Goal: Transaction & Acquisition: Book appointment/travel/reservation

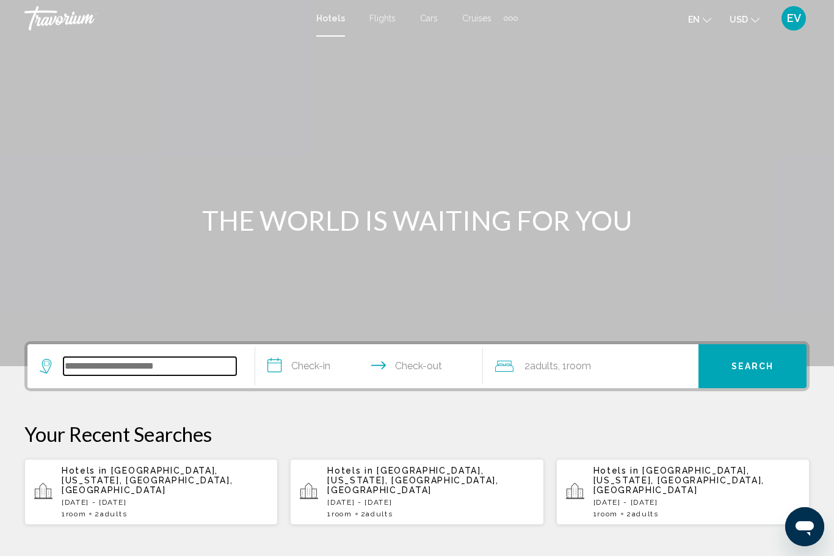
click at [92, 375] on input "Search widget" at bounding box center [149, 366] width 173 height 18
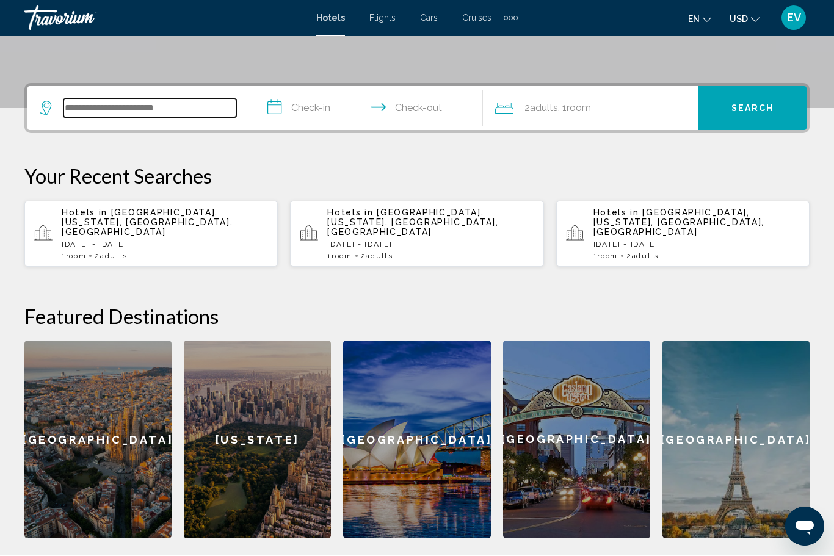
scroll to position [301, 0]
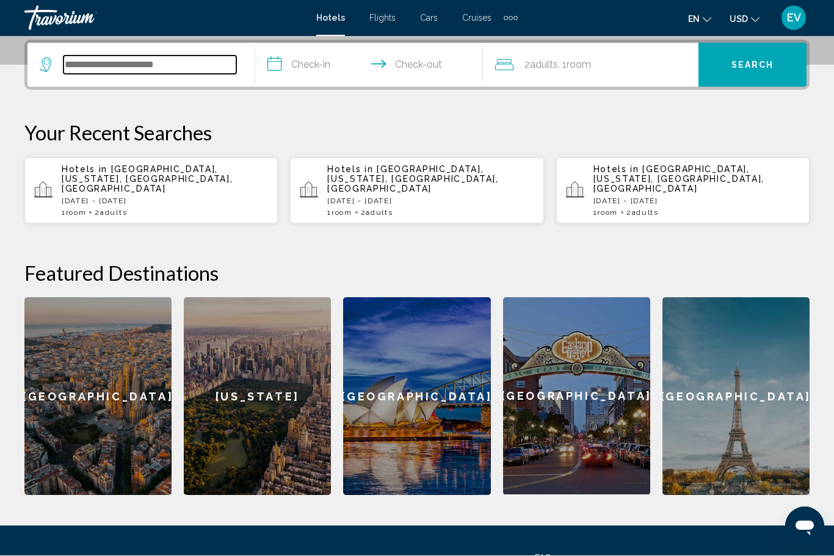
type input "*"
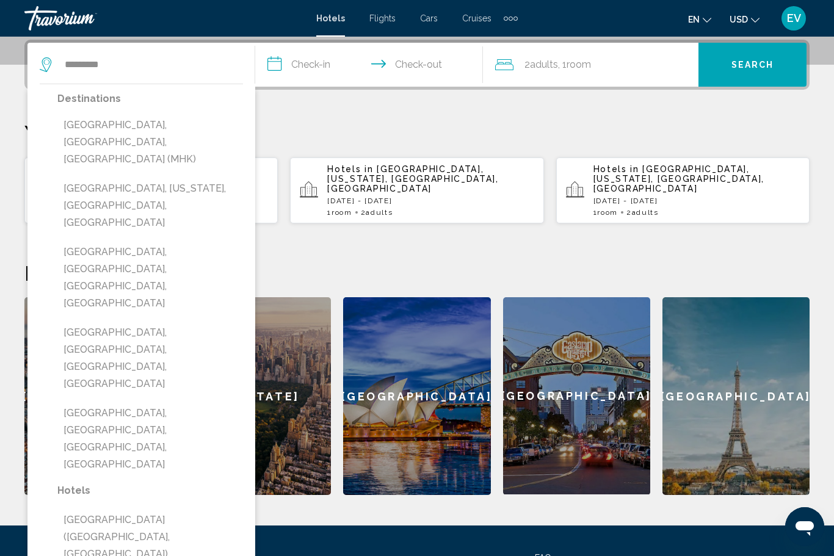
click at [66, 110] on div "Destinations [GEOGRAPHIC_DATA], [GEOGRAPHIC_DATA], [GEOGRAPHIC_DATA] (MHK) [GEO…" at bounding box center [150, 286] width 186 height 392
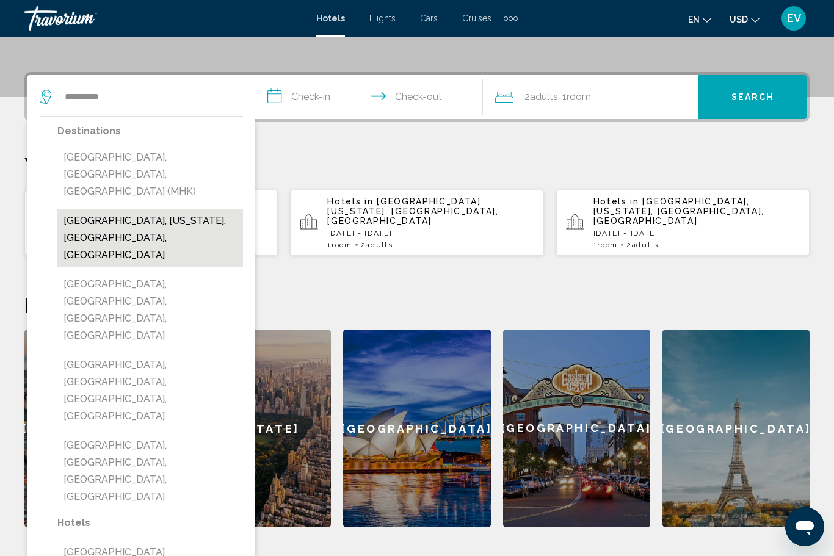
click at [79, 209] on button "[GEOGRAPHIC_DATA], [US_STATE], [GEOGRAPHIC_DATA], [GEOGRAPHIC_DATA]" at bounding box center [150, 237] width 186 height 57
type input "**********"
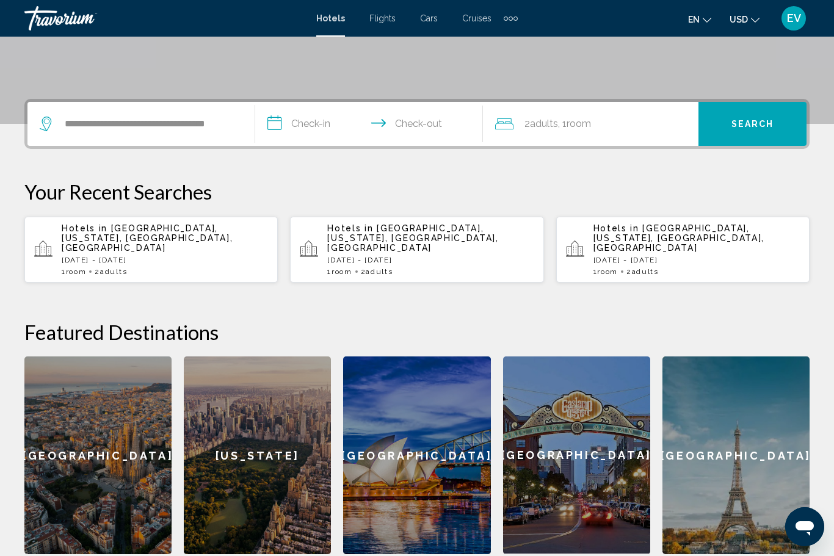
click at [303, 129] on input "**********" at bounding box center [371, 126] width 233 height 48
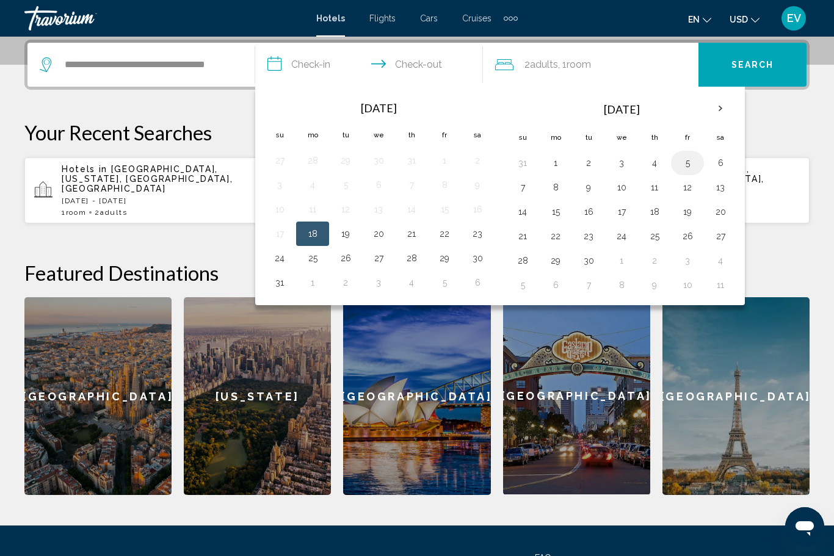
click at [693, 161] on button "5" at bounding box center [687, 162] width 20 height 17
click at [597, 181] on button "9" at bounding box center [589, 187] width 20 height 17
type input "**********"
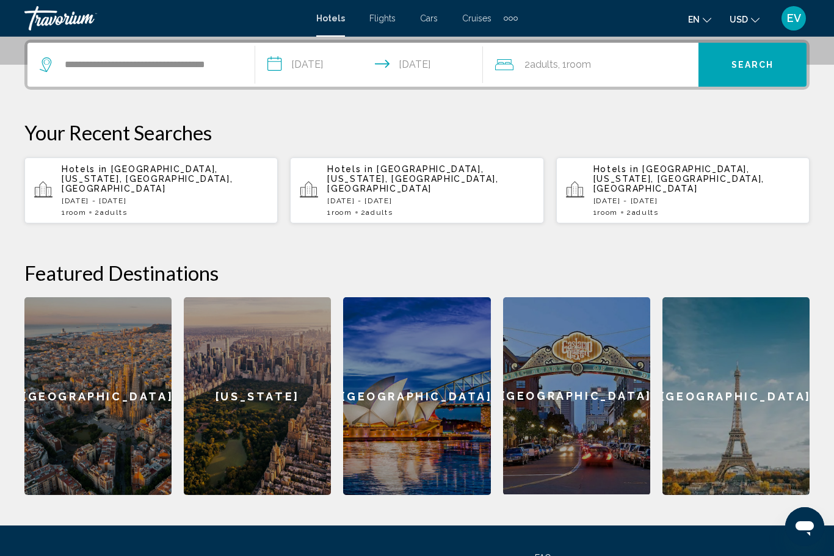
click at [757, 81] on button "Search" at bounding box center [752, 65] width 108 height 44
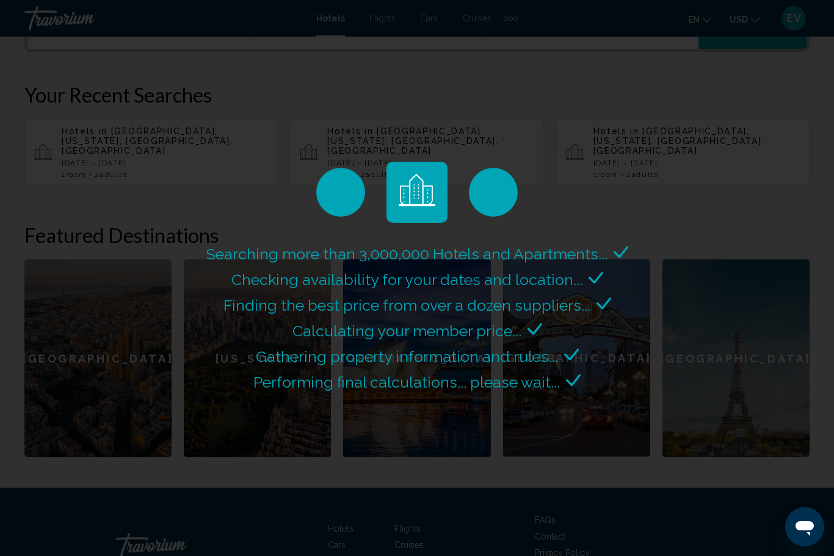
scroll to position [342, 0]
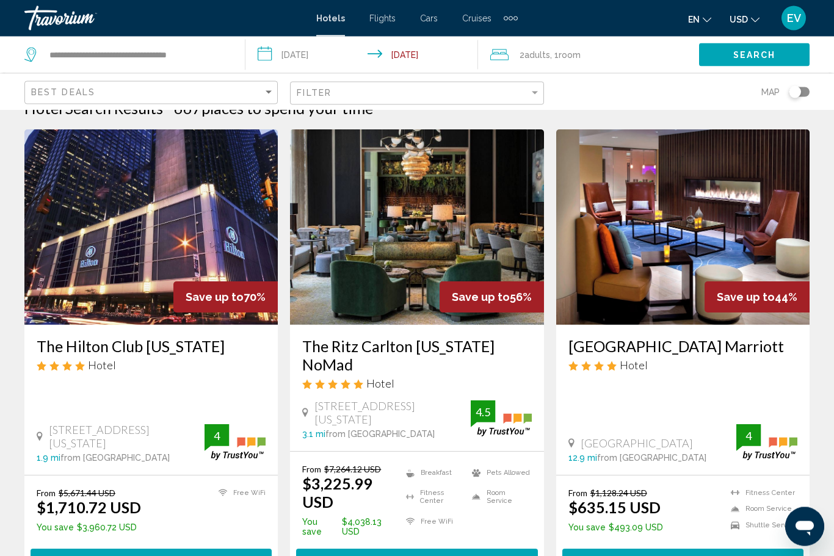
scroll to position [20, 0]
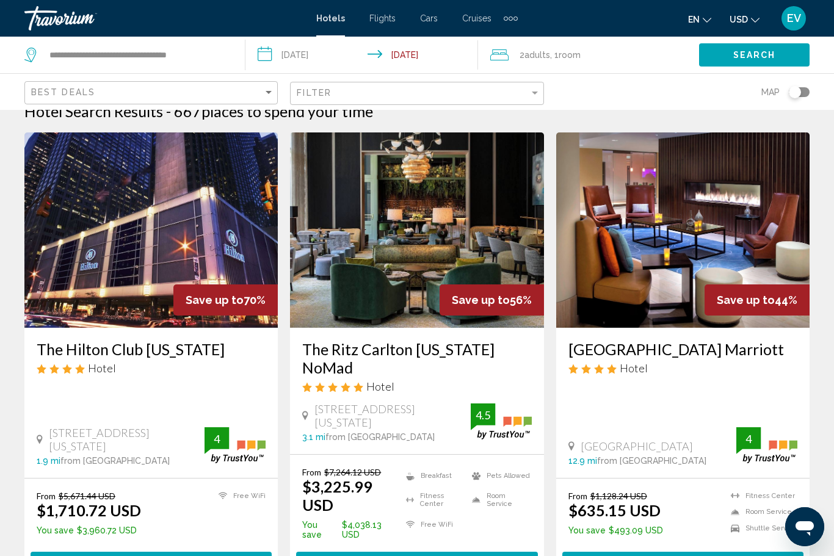
click at [336, 350] on h3 "The Ritz Carlton [US_STATE] NoMad" at bounding box center [416, 358] width 229 height 37
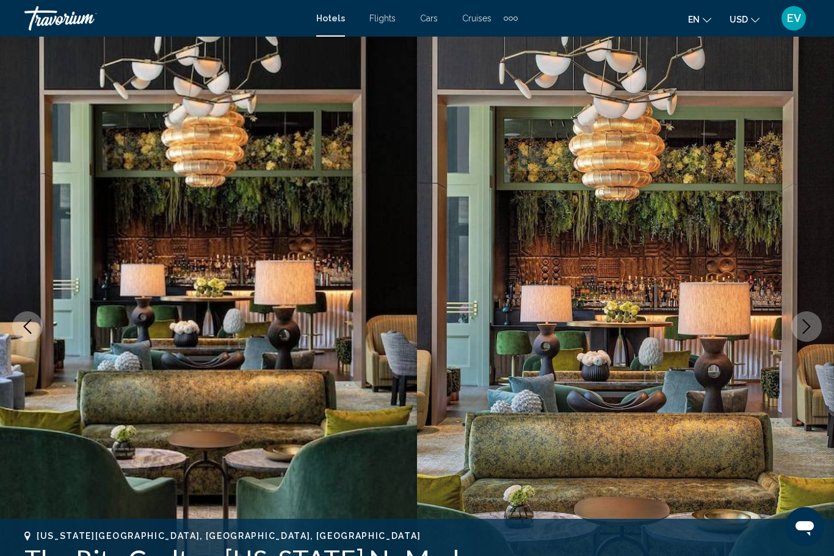
click at [24, 332] on icon "Previous image" at bounding box center [27, 326] width 15 height 15
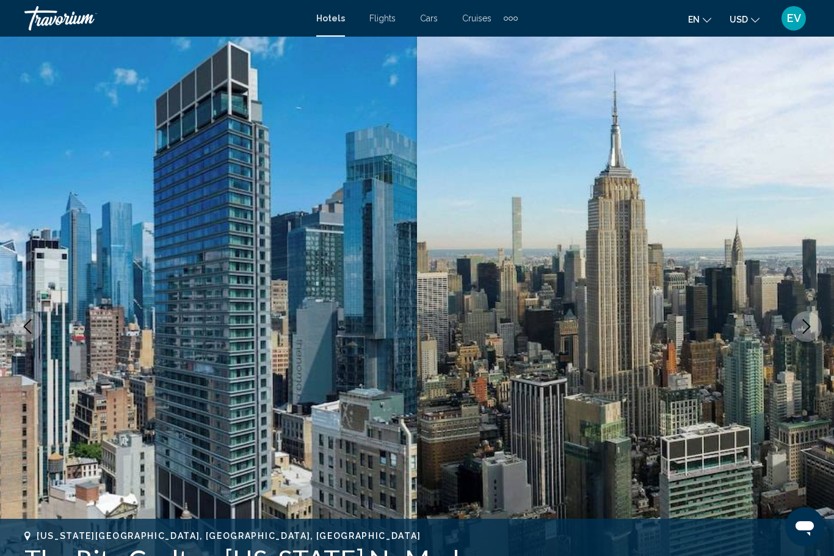
click at [816, 334] on button "Next image" at bounding box center [806, 326] width 31 height 31
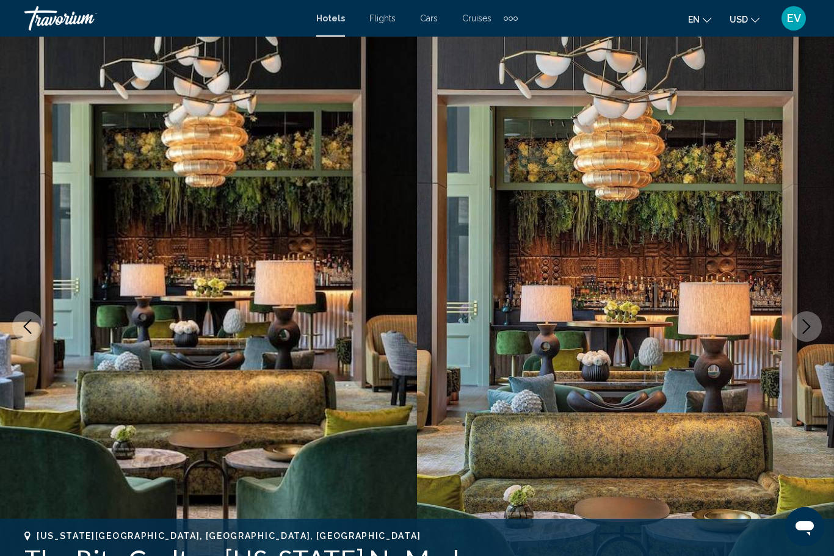
click at [798, 328] on button "Next image" at bounding box center [806, 326] width 31 height 31
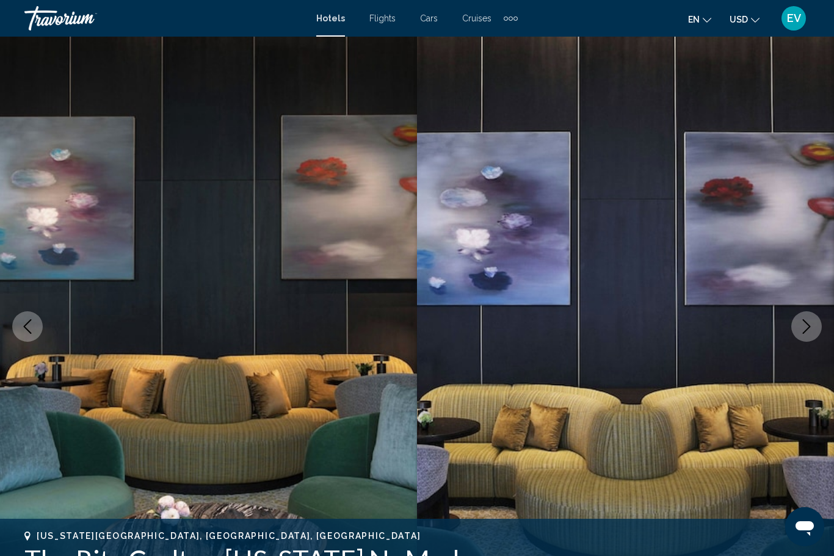
click at [802, 334] on button "Next image" at bounding box center [806, 326] width 31 height 31
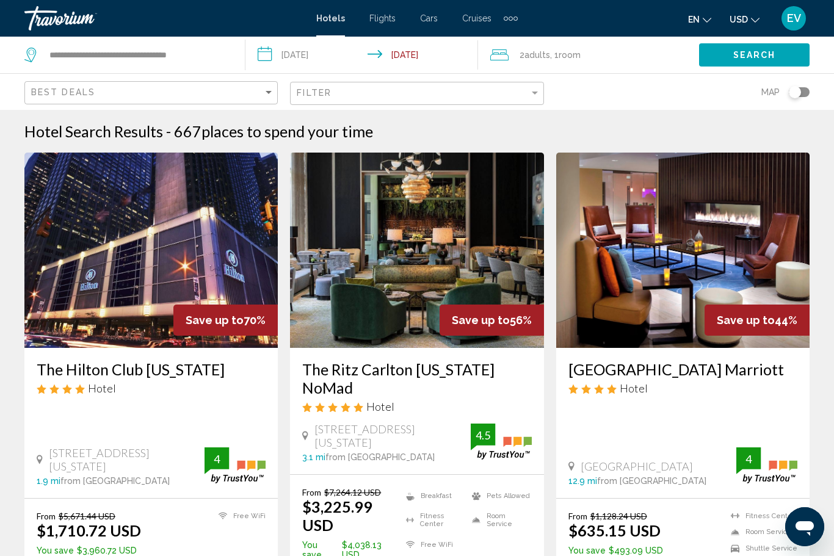
click at [58, 361] on h3 "The Hilton Club [US_STATE]" at bounding box center [151, 369] width 229 height 18
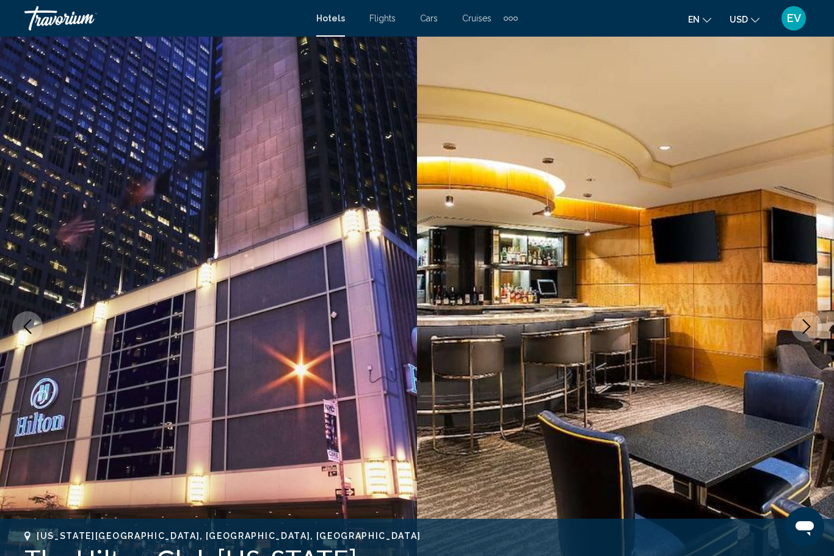
click at [798, 320] on button "Next image" at bounding box center [806, 326] width 31 height 31
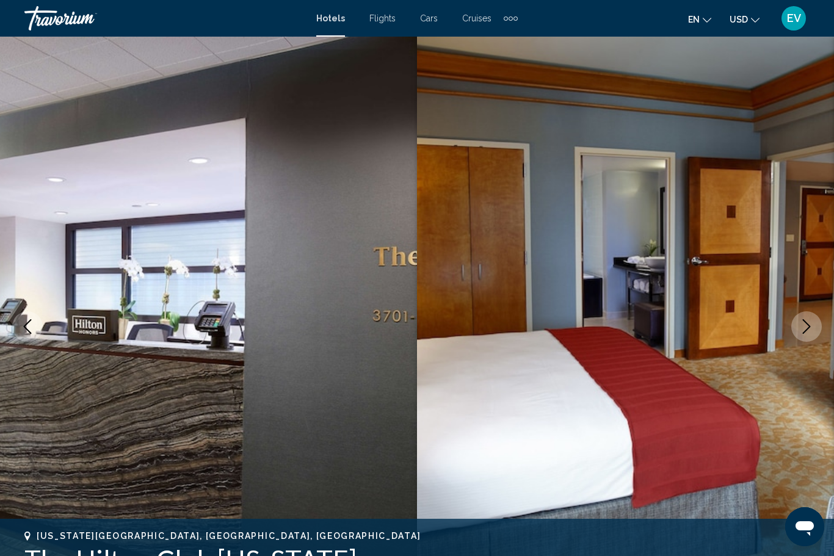
click at [20, 330] on button "Previous image" at bounding box center [27, 326] width 31 height 31
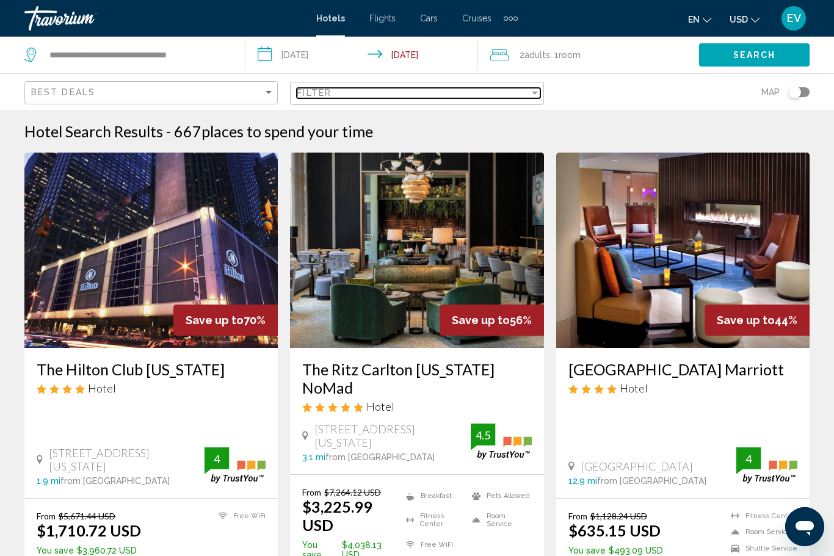
click at [328, 93] on span "Filter" at bounding box center [314, 93] width 35 height 10
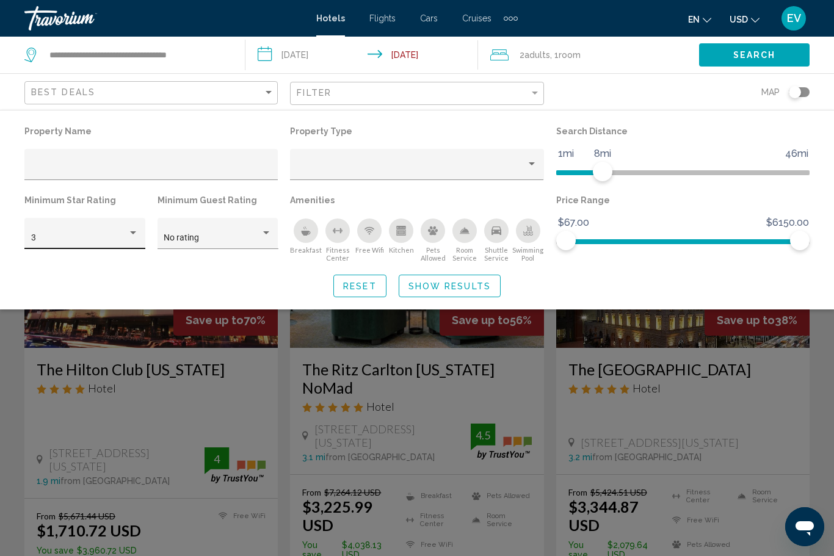
click at [105, 234] on div "3" at bounding box center [79, 238] width 97 height 10
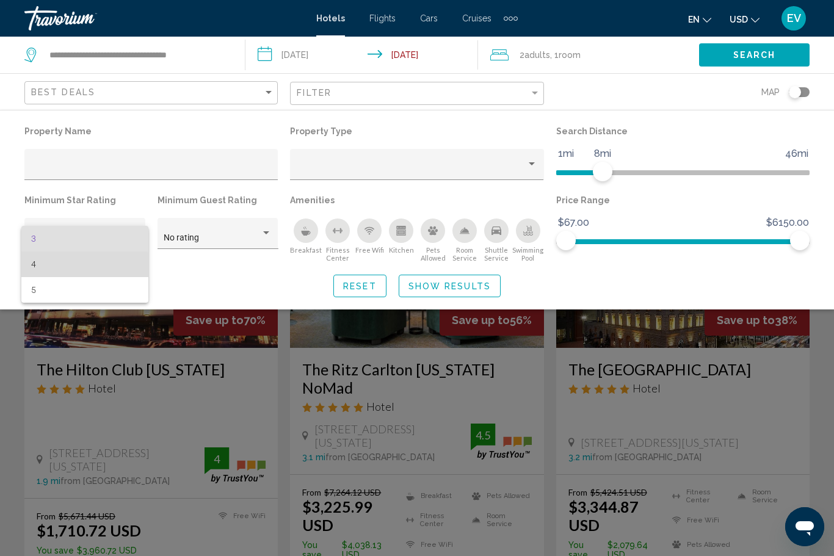
click at [39, 268] on span "4" at bounding box center [85, 264] width 108 height 26
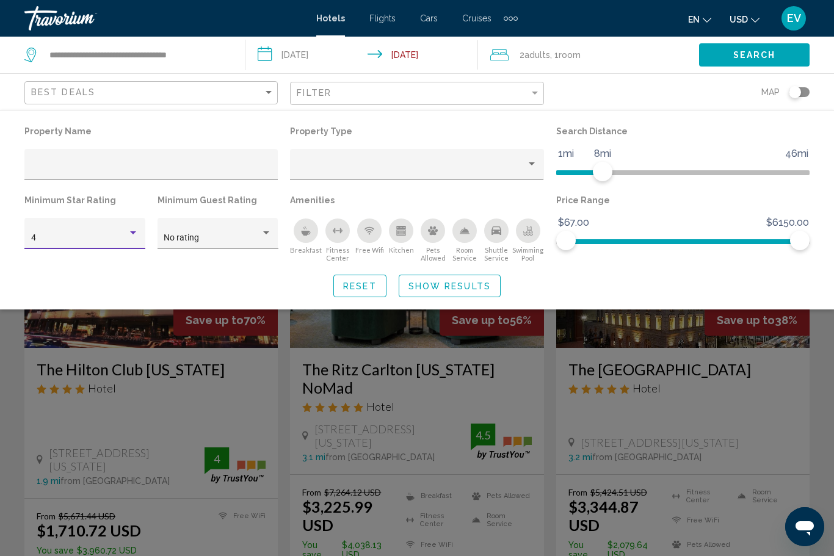
click at [447, 290] on span "Show Results" at bounding box center [449, 286] width 82 height 10
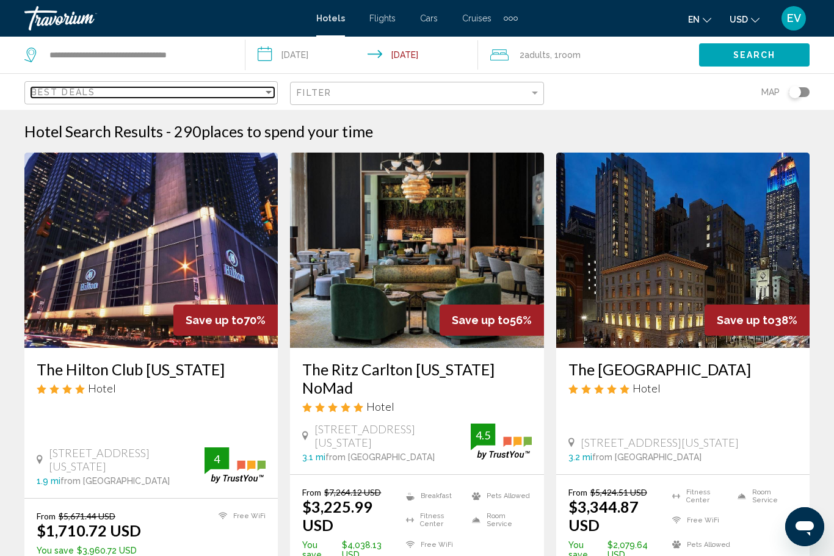
click at [85, 95] on span "Best Deals" at bounding box center [63, 92] width 64 height 10
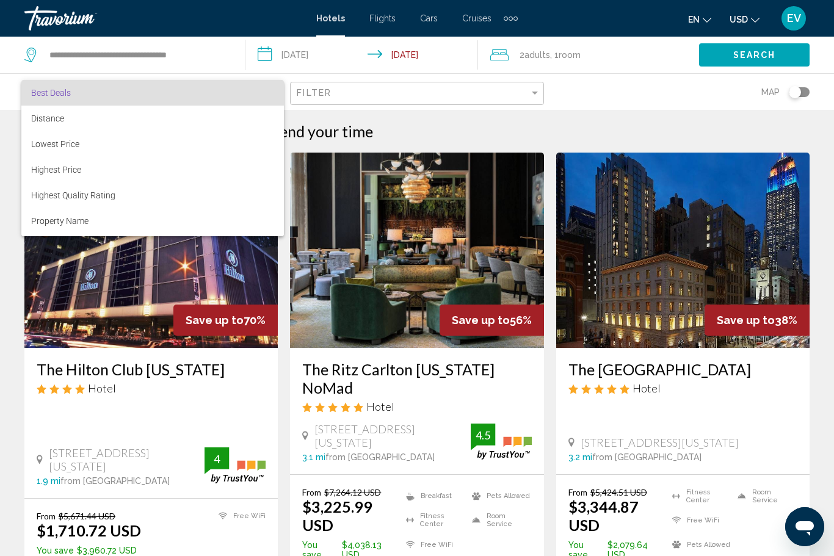
click at [33, 96] on span "Best Deals" at bounding box center [51, 93] width 40 height 10
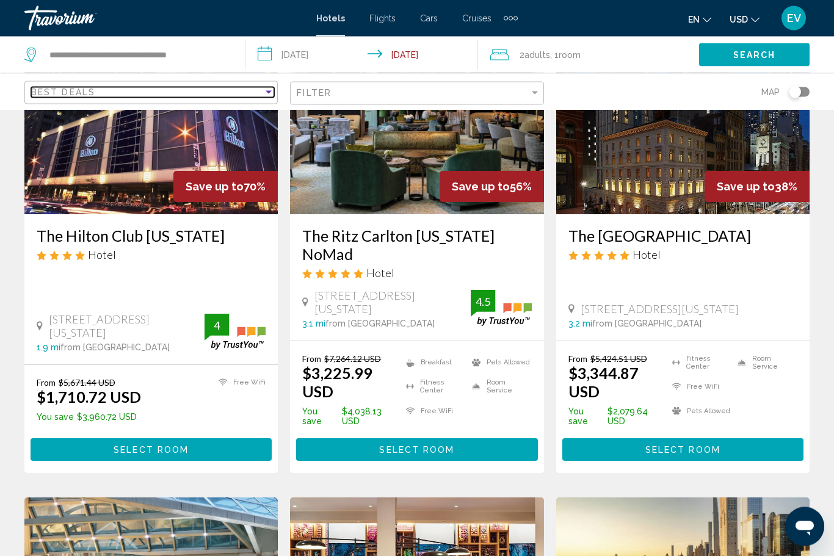
scroll to position [132, 0]
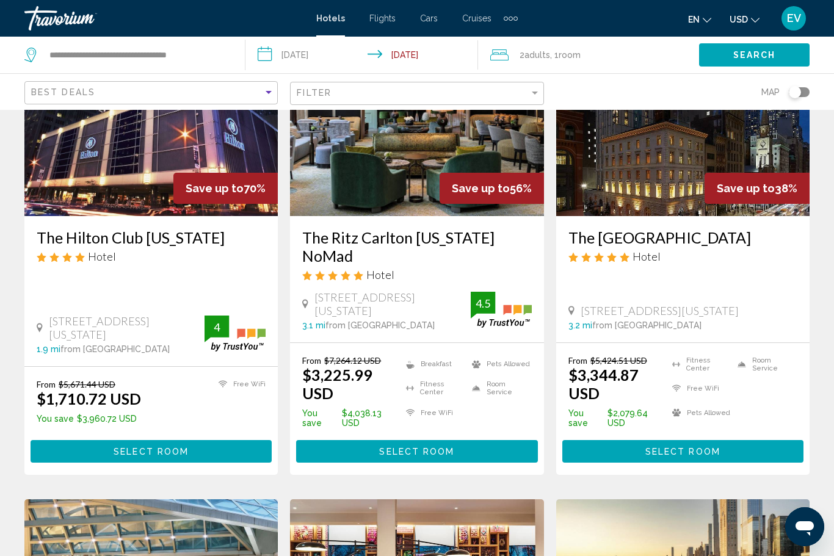
click at [45, 246] on h3 "The Hilton Club [US_STATE]" at bounding box center [151, 237] width 229 height 18
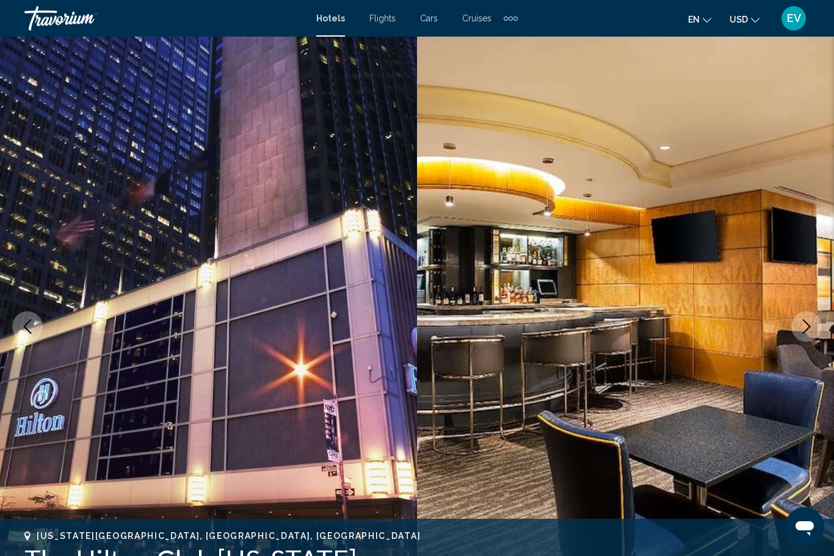
click at [814, 320] on button "Next image" at bounding box center [806, 326] width 31 height 31
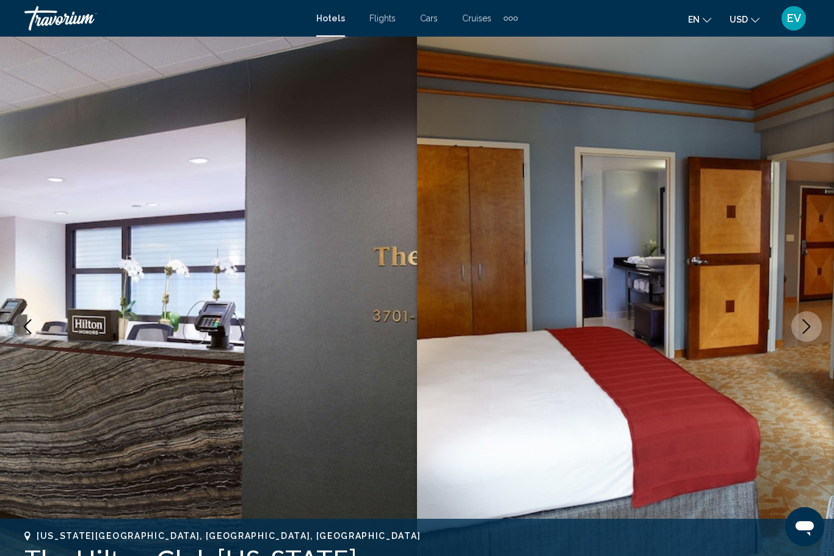
click at [818, 308] on img "Main content" at bounding box center [625, 327] width 417 height 580
click at [812, 324] on icon "Next image" at bounding box center [806, 326] width 15 height 15
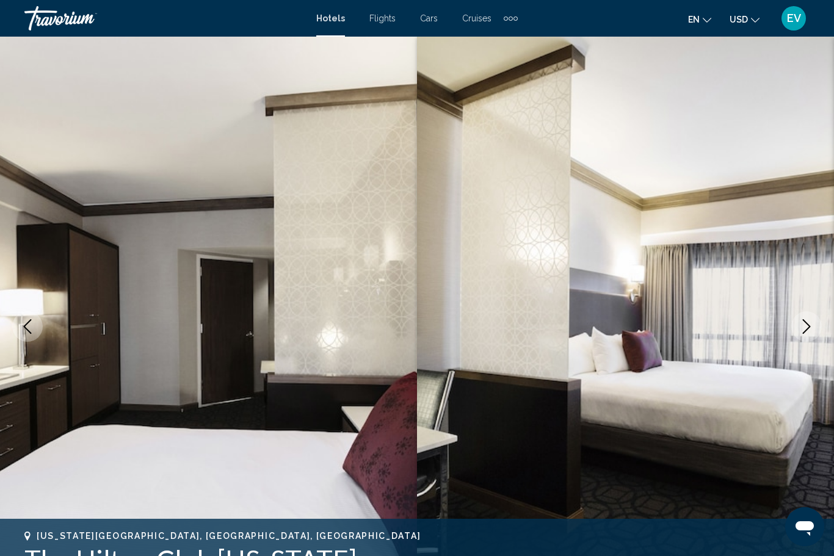
click at [810, 331] on icon "Next image" at bounding box center [806, 326] width 15 height 15
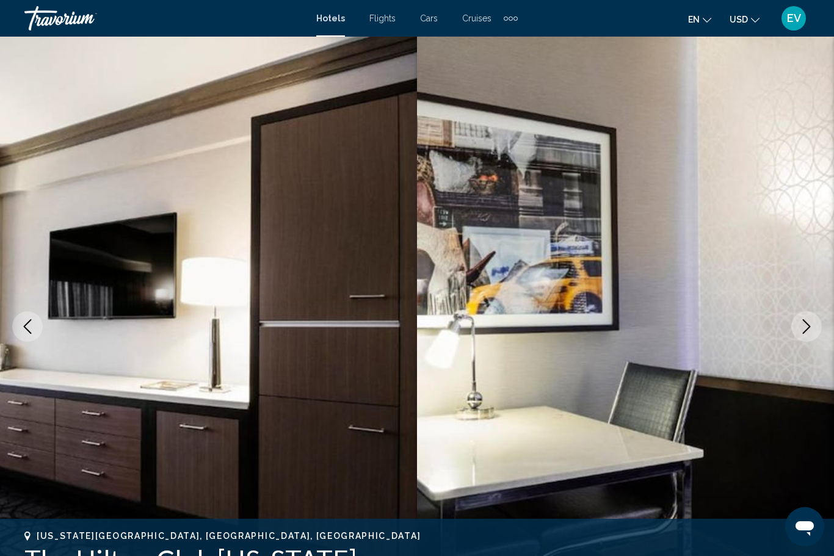
click at [817, 328] on button "Next image" at bounding box center [806, 326] width 31 height 31
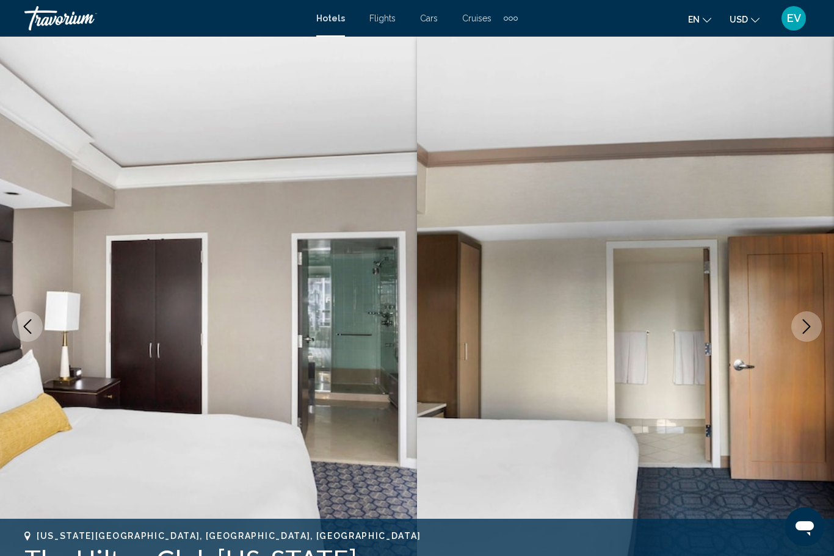
click at [825, 322] on img "Main content" at bounding box center [625, 327] width 417 height 580
click at [814, 313] on button "Next image" at bounding box center [806, 326] width 31 height 31
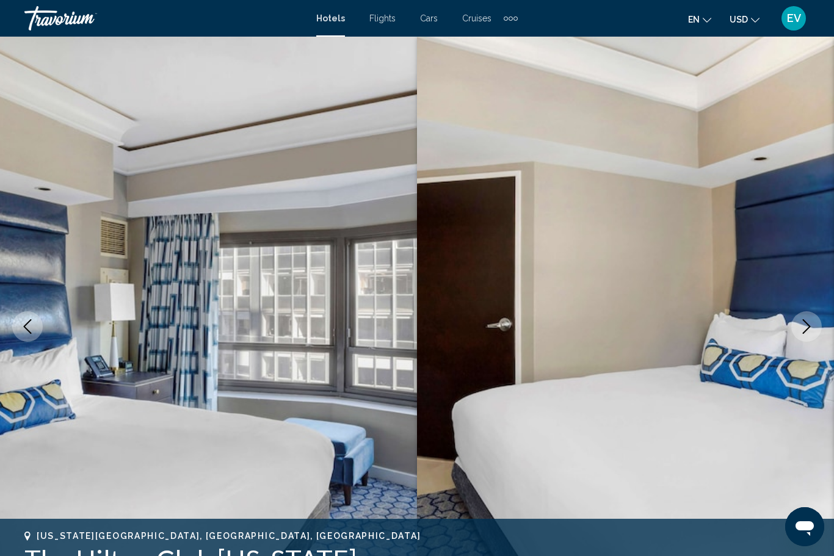
click at [806, 338] on button "Next image" at bounding box center [806, 326] width 31 height 31
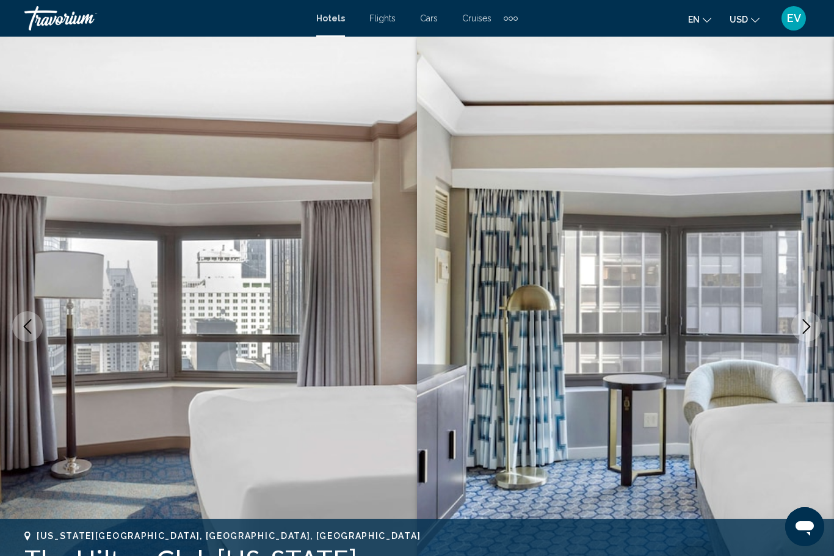
click at [807, 336] on button "Next image" at bounding box center [806, 326] width 31 height 31
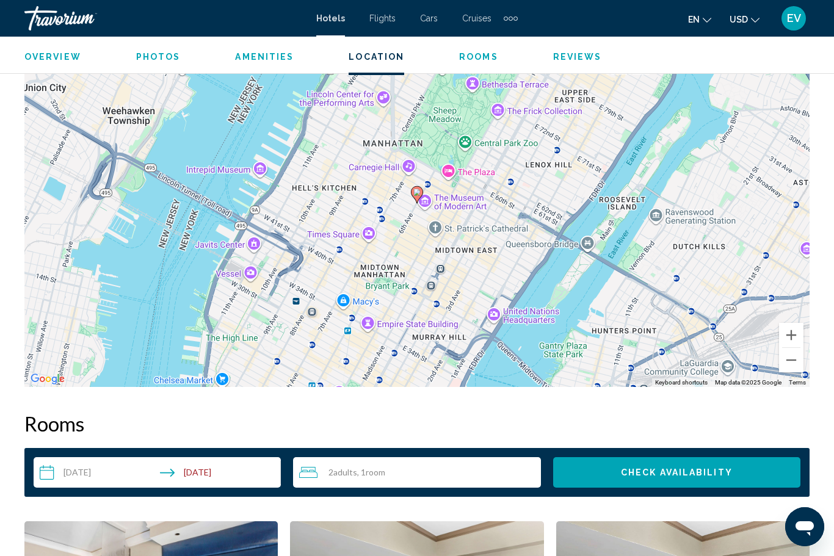
scroll to position [1360, 0]
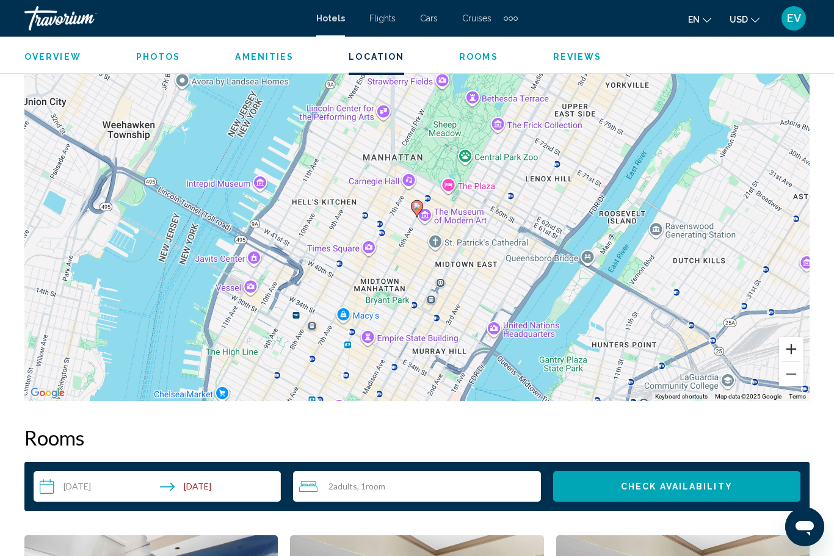
click at [797, 337] on button "Zoom in" at bounding box center [791, 349] width 24 height 24
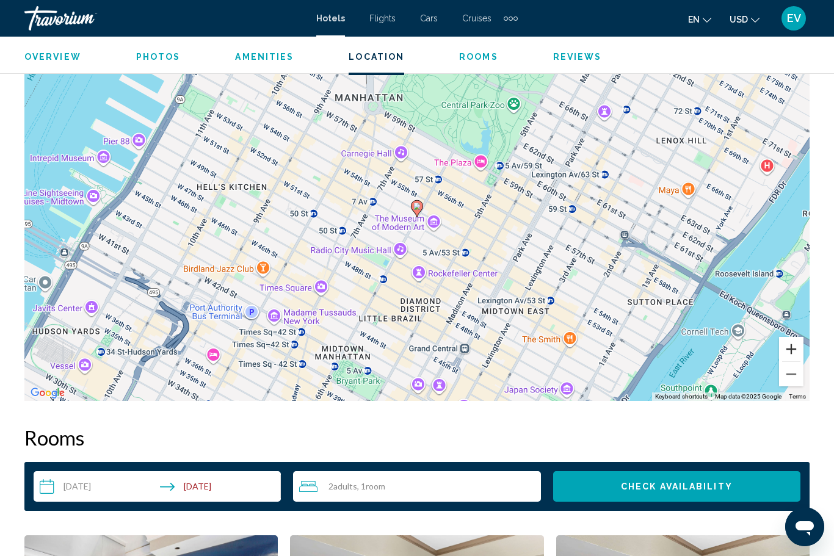
click at [794, 337] on button "Zoom in" at bounding box center [791, 349] width 24 height 24
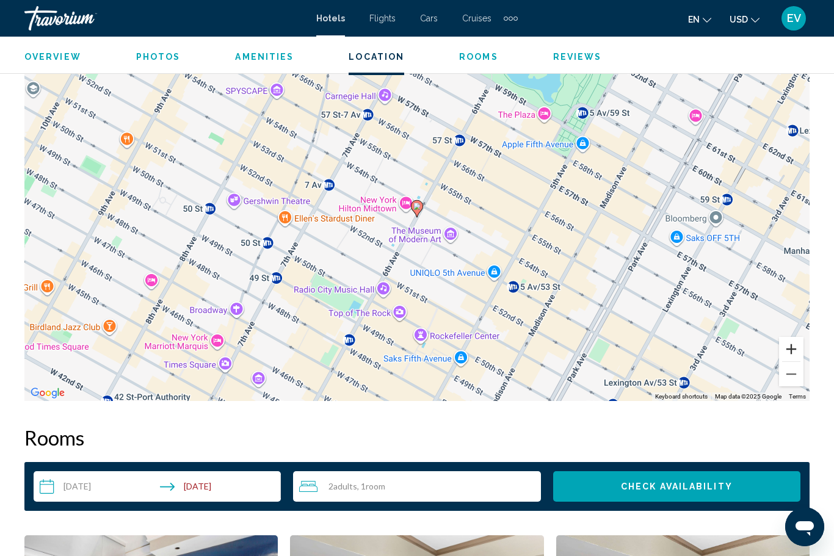
click at [798, 337] on button "Zoom in" at bounding box center [791, 349] width 24 height 24
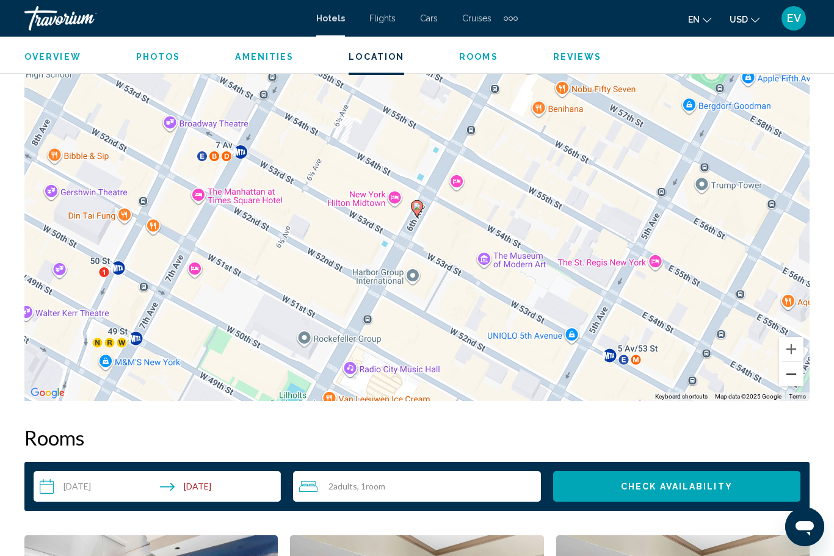
click at [796, 369] on button "Zoom out" at bounding box center [791, 374] width 24 height 24
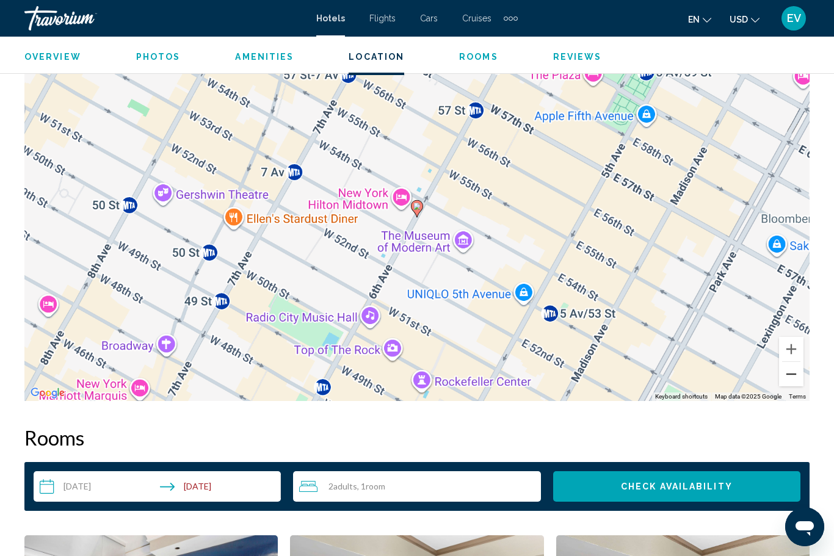
click at [803, 369] on div "To activate drag with keyboard, press Alt + Enter. Once in keyboard drag state,…" at bounding box center [416, 218] width 785 height 366
click at [798, 365] on button "Zoom out" at bounding box center [791, 374] width 24 height 24
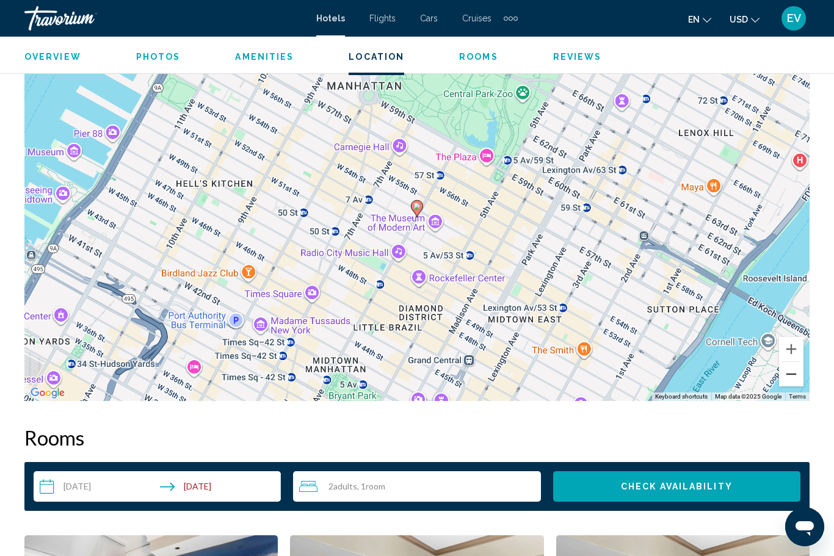
click at [805, 364] on div "To activate drag with keyboard, press Alt + Enter. Once in keyboard drag state,…" at bounding box center [416, 218] width 785 height 366
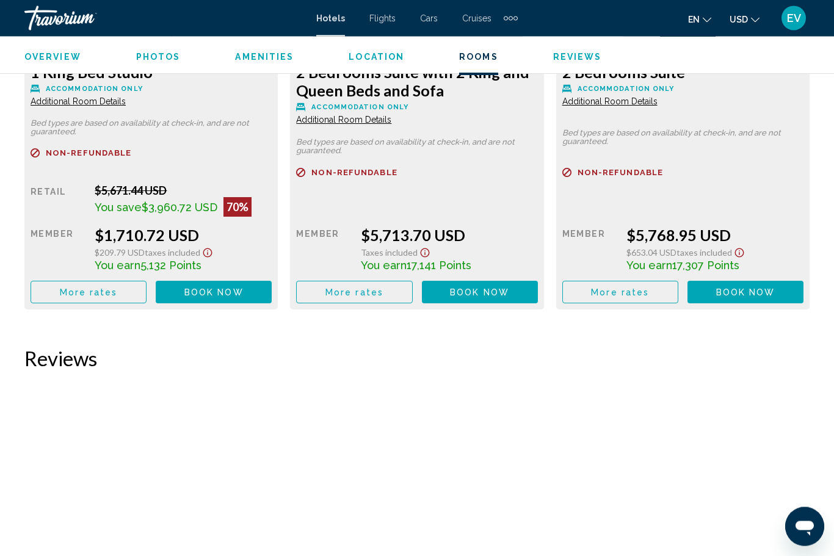
scroll to position [1982, 0]
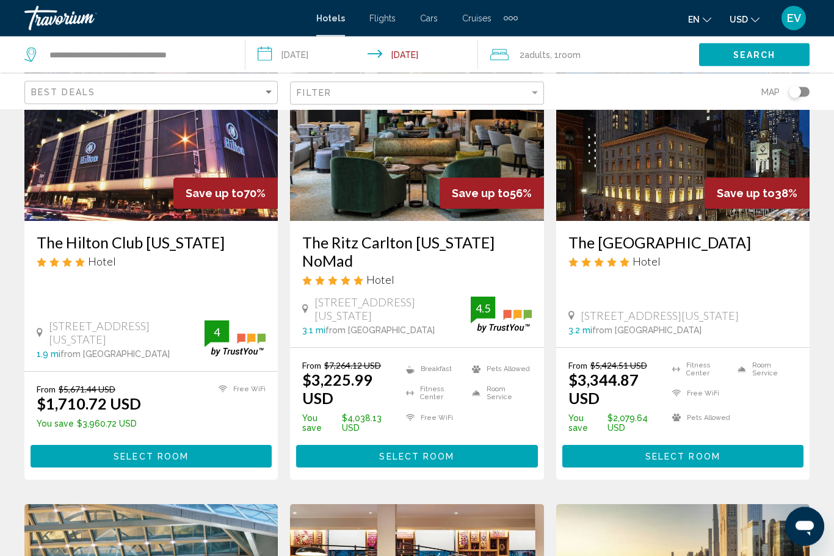
scroll to position [128, 0]
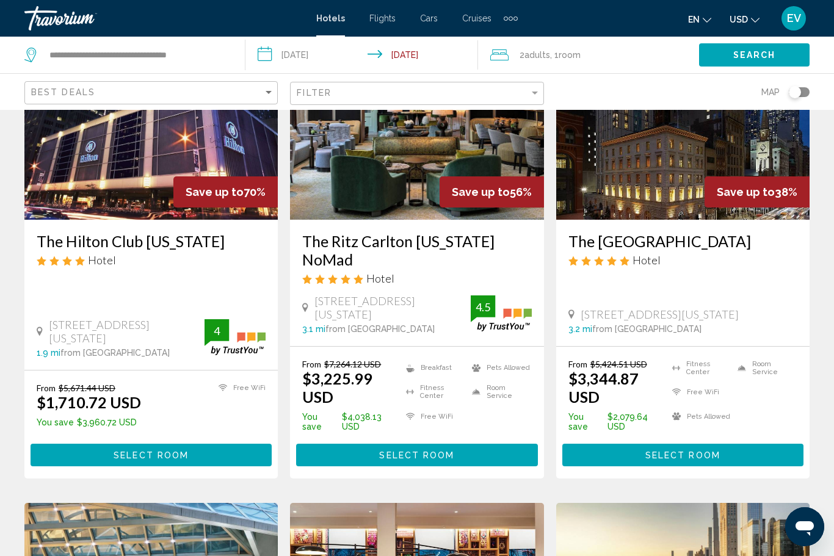
click at [737, 226] on div "The [GEOGRAPHIC_DATA] Hotel [STREET_ADDRESS][US_STATE] 3.2 mi from [GEOGRAPHIC_…" at bounding box center [682, 283] width 253 height 126
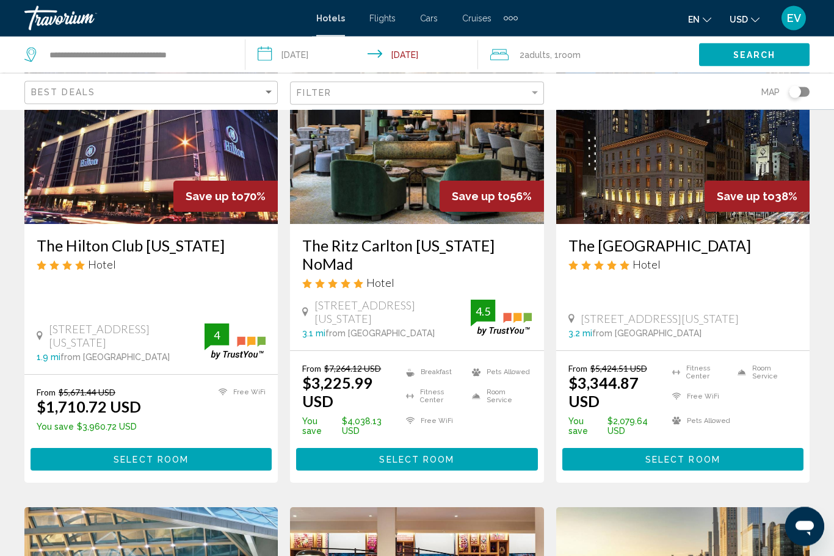
click at [728, 178] on img "Main content" at bounding box center [682, 126] width 253 height 195
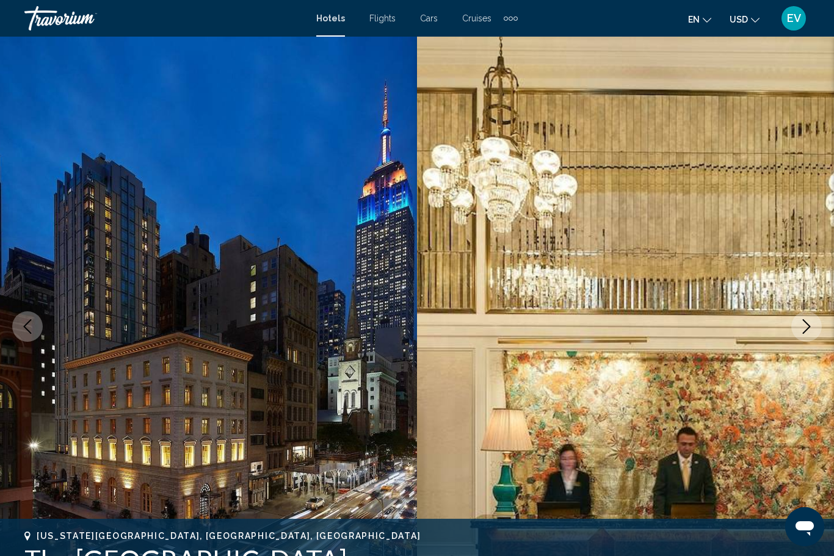
click at [809, 320] on icon "Next image" at bounding box center [806, 326] width 15 height 15
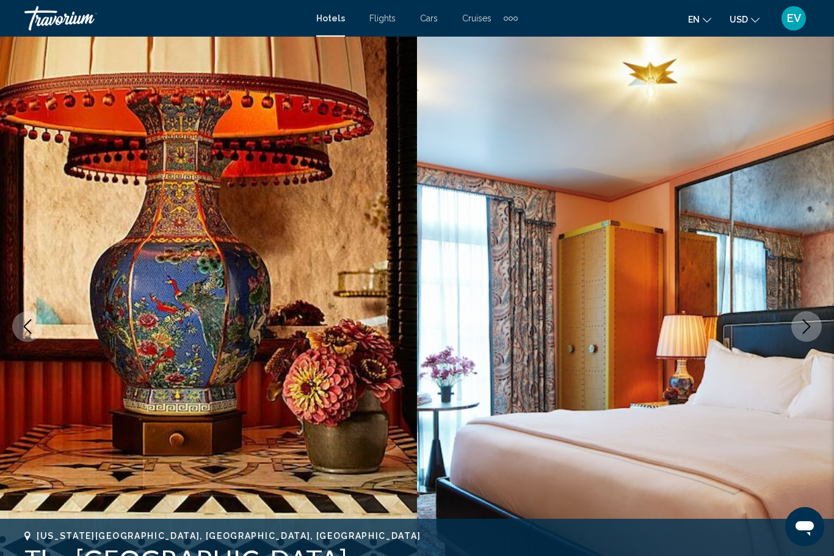
click at [808, 325] on icon "Next image" at bounding box center [807, 326] width 8 height 15
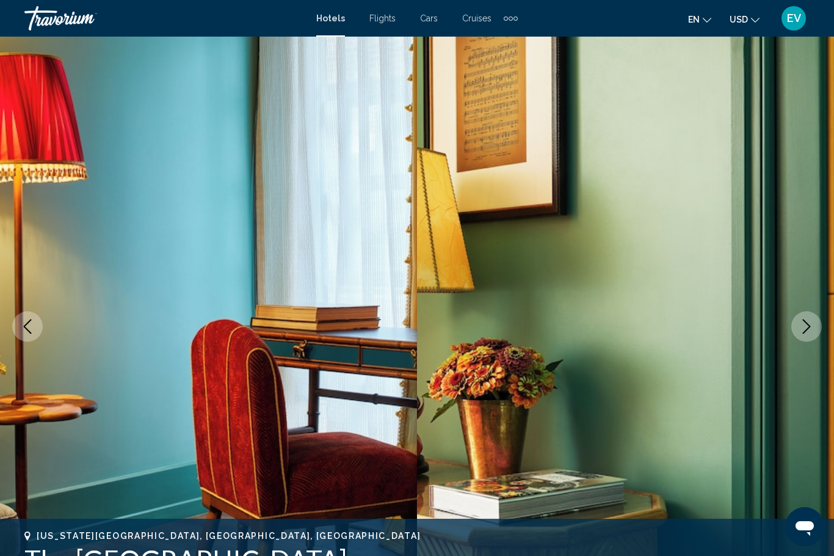
click at [809, 322] on icon "Next image" at bounding box center [806, 326] width 15 height 15
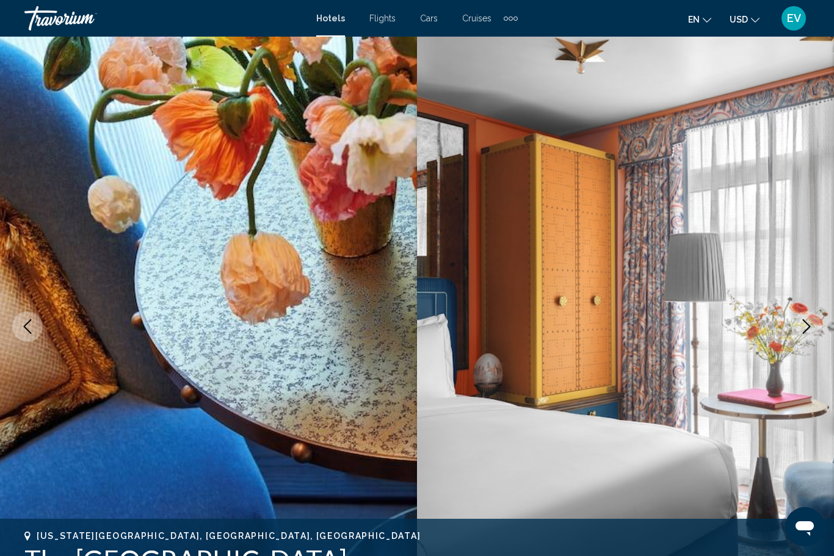
click at [807, 322] on icon "Next image" at bounding box center [806, 326] width 15 height 15
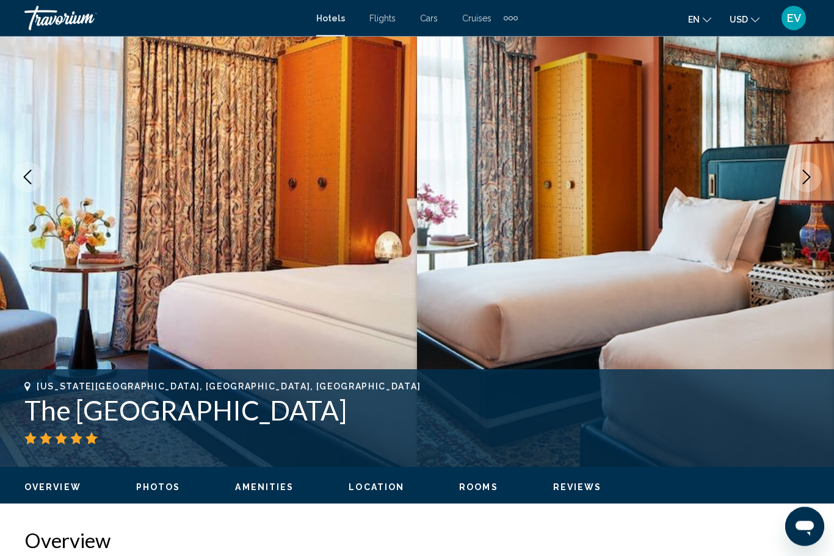
scroll to position [150, 0]
click at [808, 171] on icon "Next image" at bounding box center [806, 177] width 15 height 15
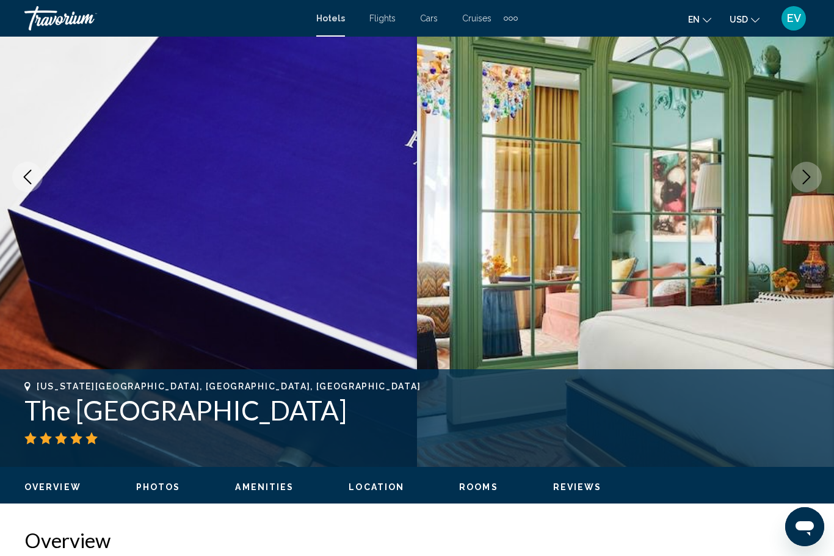
click at [801, 188] on button "Next image" at bounding box center [806, 177] width 31 height 31
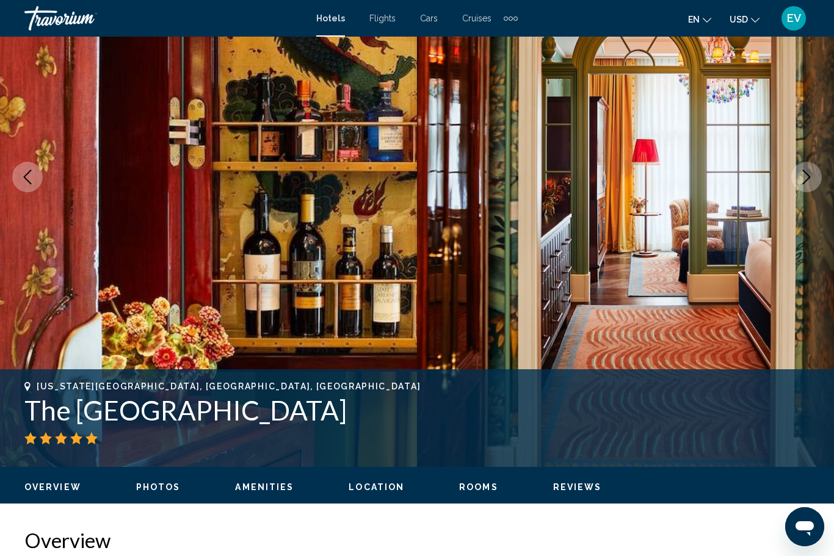
click at [801, 162] on button "Next image" at bounding box center [806, 177] width 31 height 31
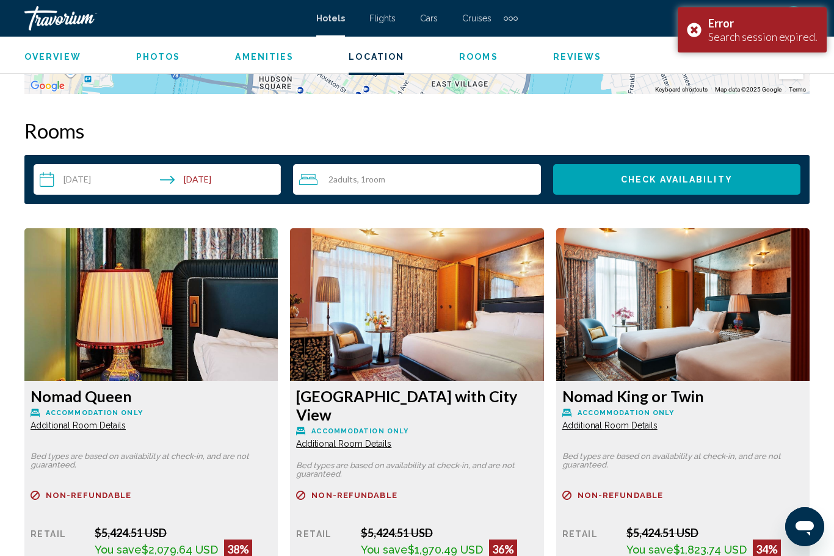
scroll to position [1700, 0]
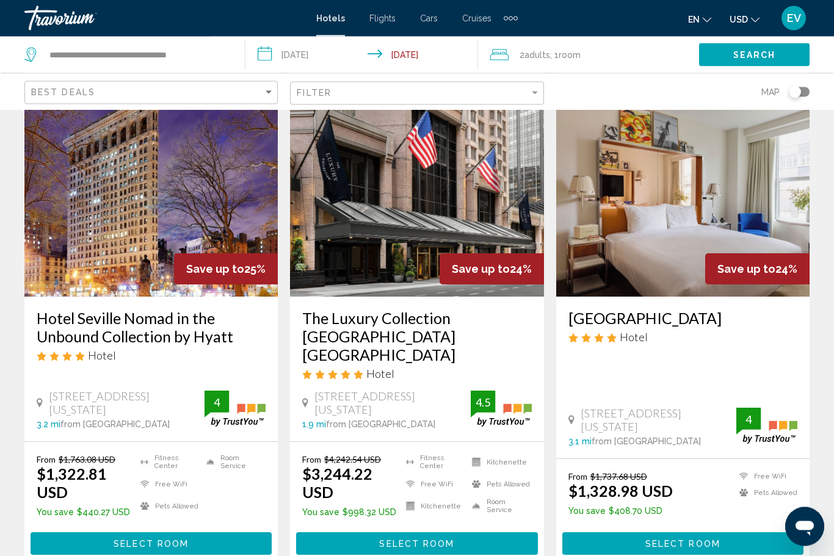
scroll to position [1482, 0]
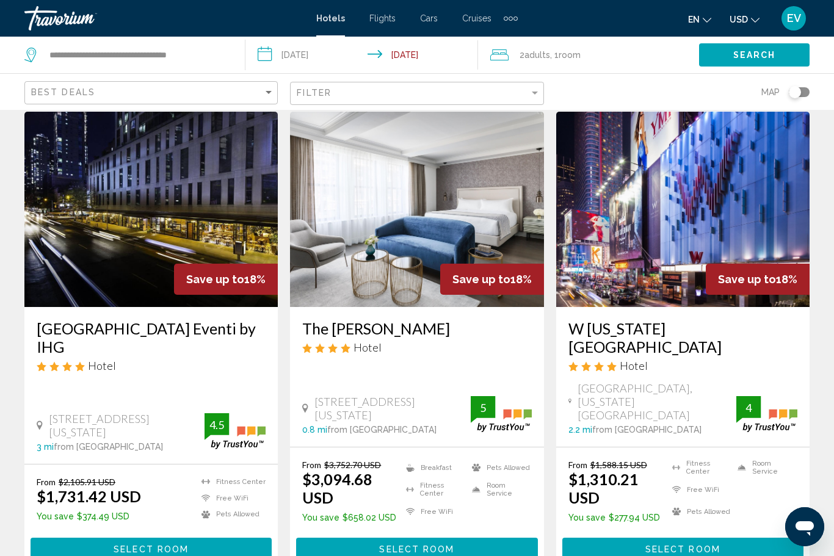
scroll to position [1444, 0]
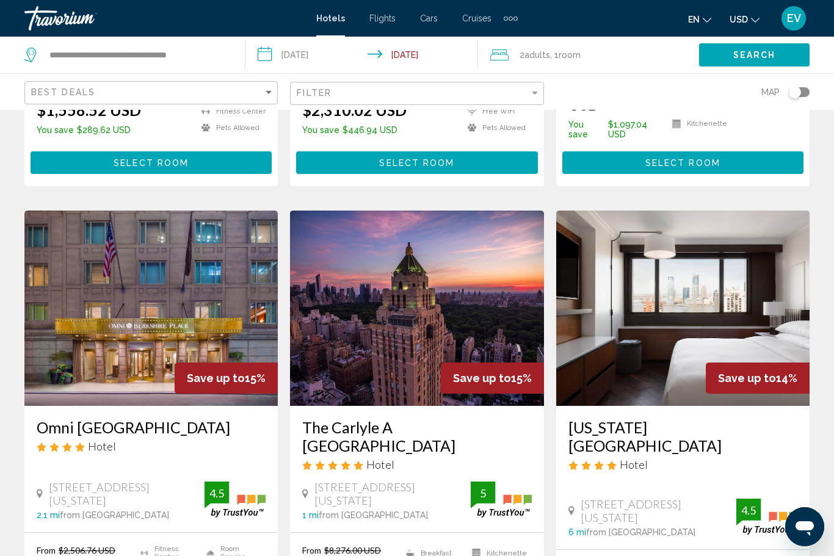
scroll to position [1401, 0]
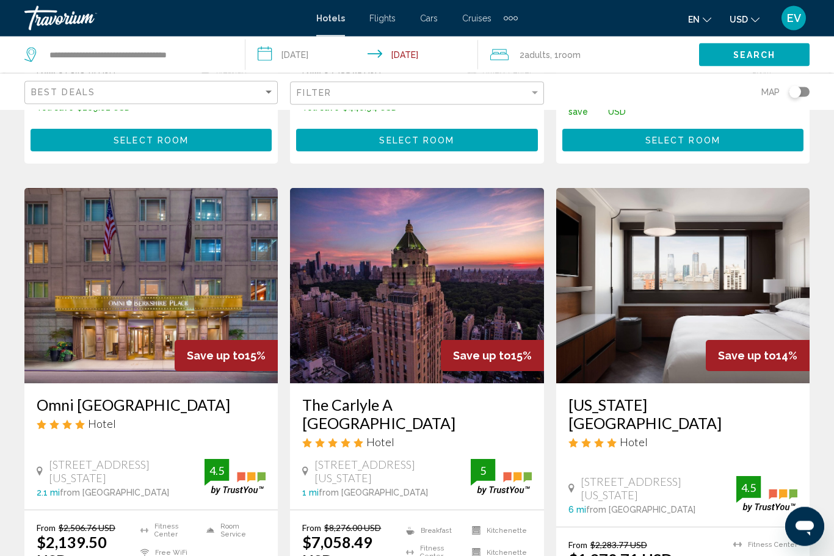
click at [237, 56] on app-destination-search "**********" at bounding box center [122, 55] width 245 height 37
